Goal: Task Accomplishment & Management: Use online tool/utility

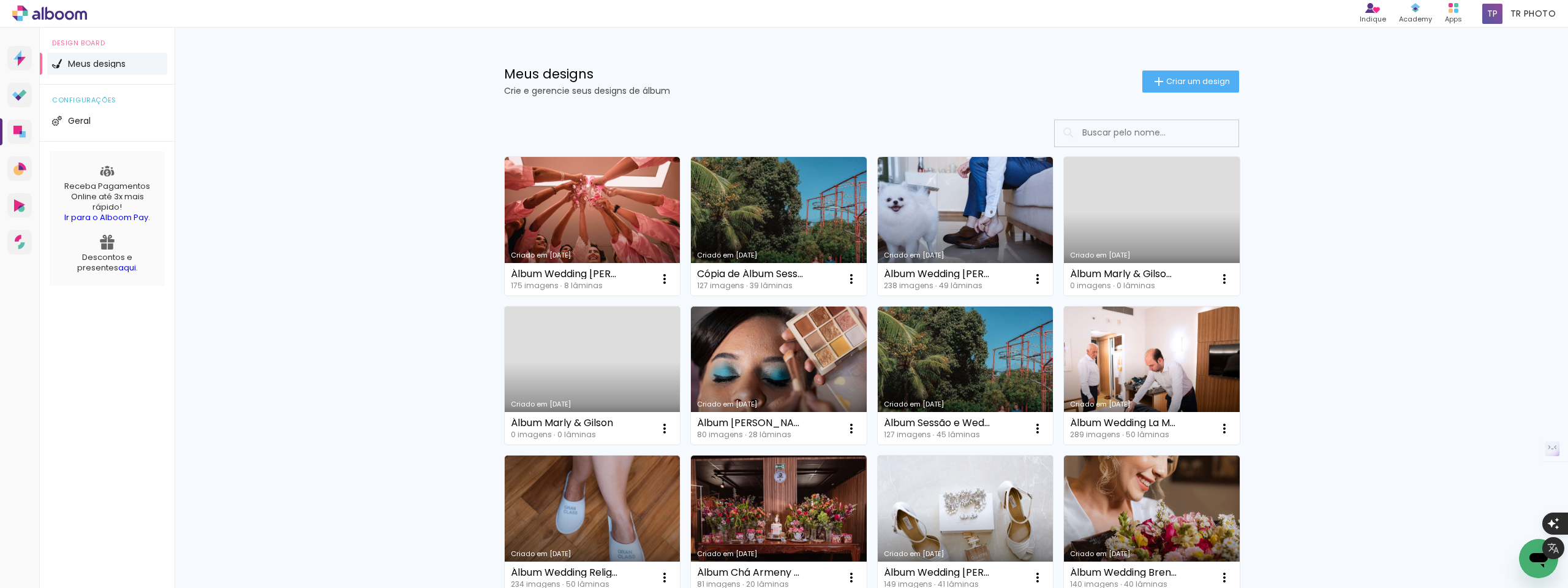
click at [1152, 217] on link "Criado em 19/08/25" at bounding box center [1152, 226] width 176 height 138
